Goal: Feedback & Contribution: Submit feedback/report problem

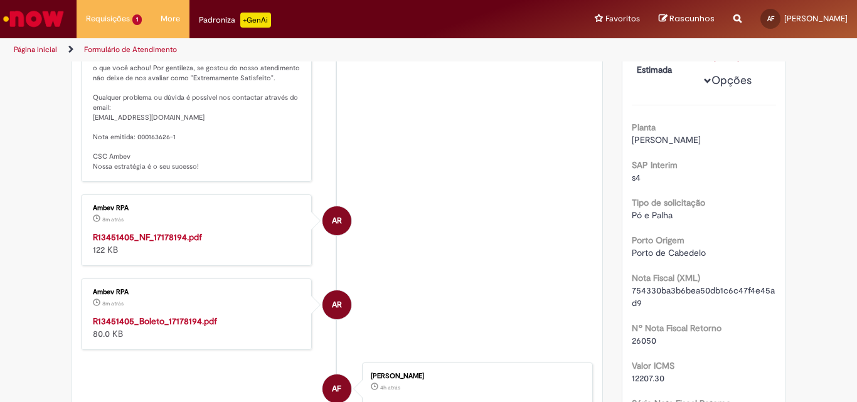
scroll to position [251, 0]
click at [164, 240] on strong "R13451405_NF_17178194.pdf" at bounding box center [147, 236] width 109 height 11
click at [184, 323] on strong "R13451405_Boleto_17178194.pdf" at bounding box center [155, 320] width 124 height 11
click at [144, 328] on div "R13451405_Boleto_17178194.pdf 80.0 KB" at bounding box center [197, 326] width 209 height 25
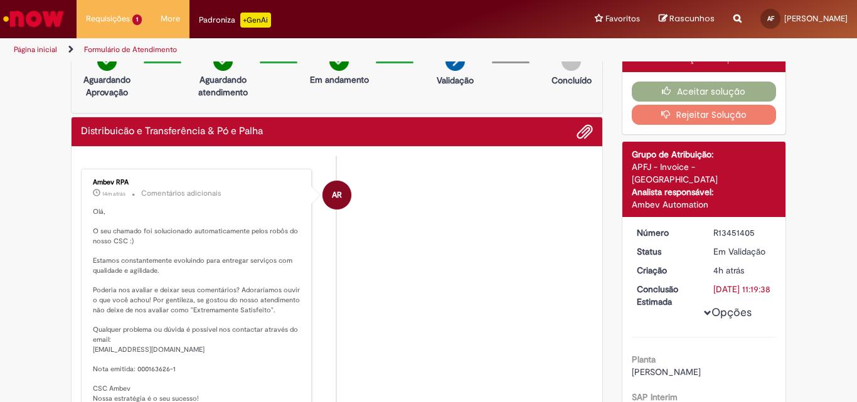
scroll to position [0, 0]
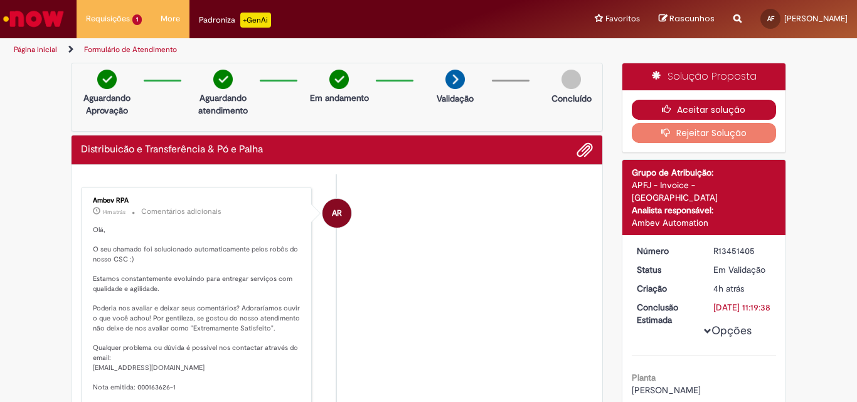
click at [642, 108] on button "Aceitar solução" at bounding box center [704, 110] width 145 height 20
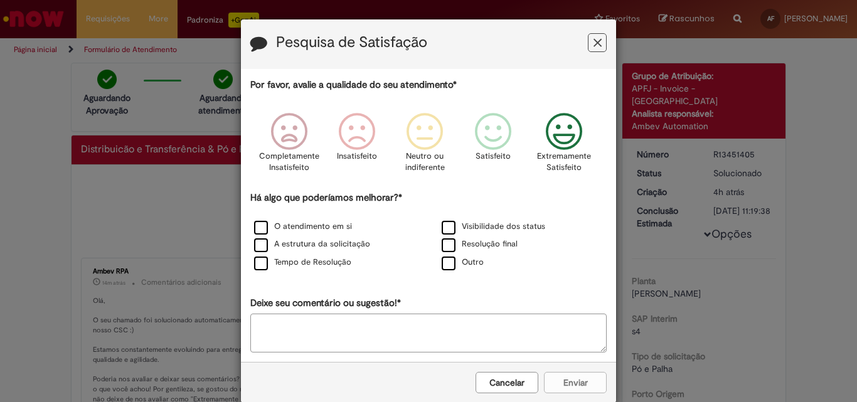
click at [569, 132] on icon "Feedback" at bounding box center [564, 132] width 47 height 38
click at [470, 225] on label "Visibilidade dos status" at bounding box center [494, 227] width 104 height 12
click at [271, 225] on label "O atendimento em si" at bounding box center [303, 227] width 98 height 12
click at [302, 248] on label "A estrutura da solicitação" at bounding box center [312, 244] width 116 height 12
click at [286, 221] on label "O atendimento em si" at bounding box center [303, 227] width 98 height 12
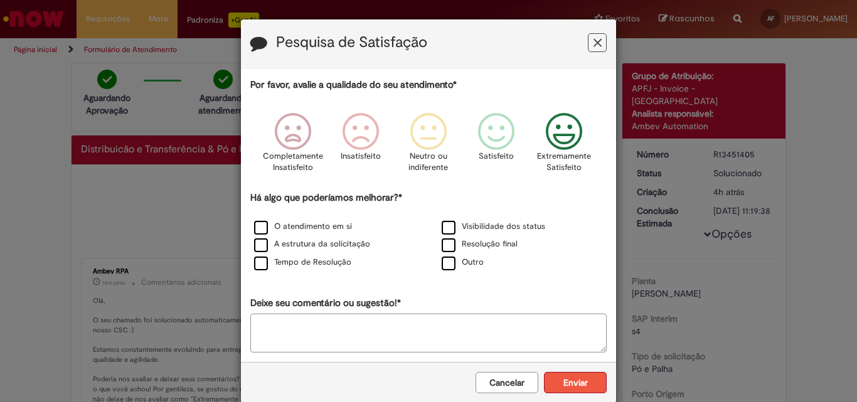
click at [567, 383] on button "Enviar" at bounding box center [575, 382] width 63 height 21
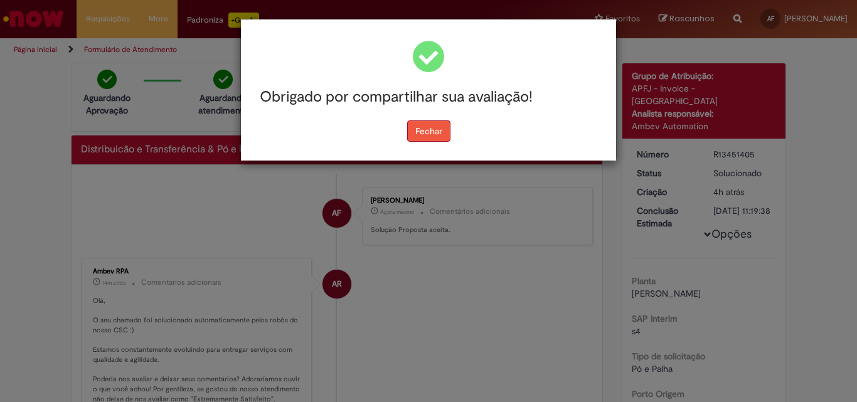
click at [429, 136] on button "Fechar" at bounding box center [428, 130] width 43 height 21
